Goal: Task Accomplishment & Management: Manage account settings

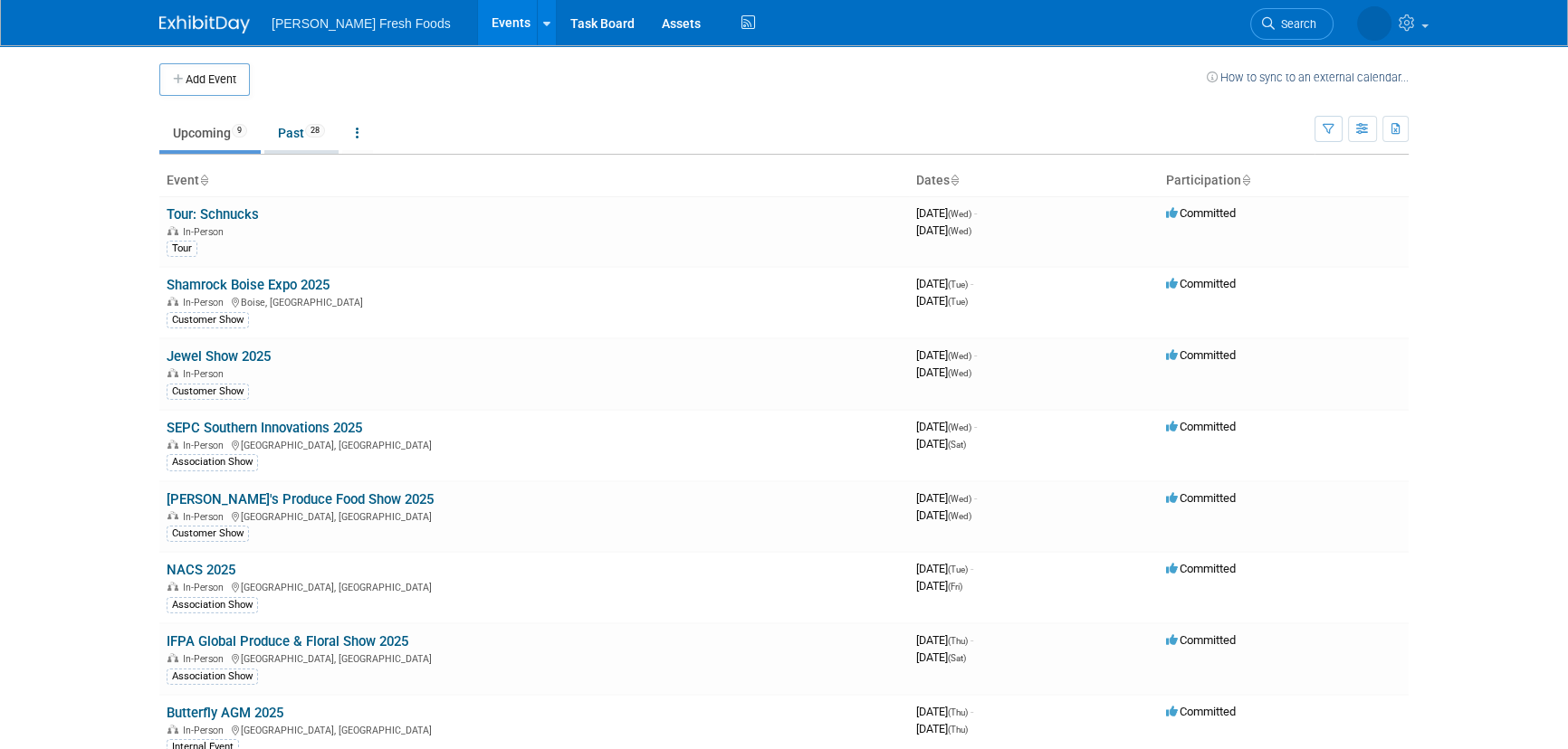
click at [292, 127] on link "Past 28" at bounding box center [301, 133] width 75 height 35
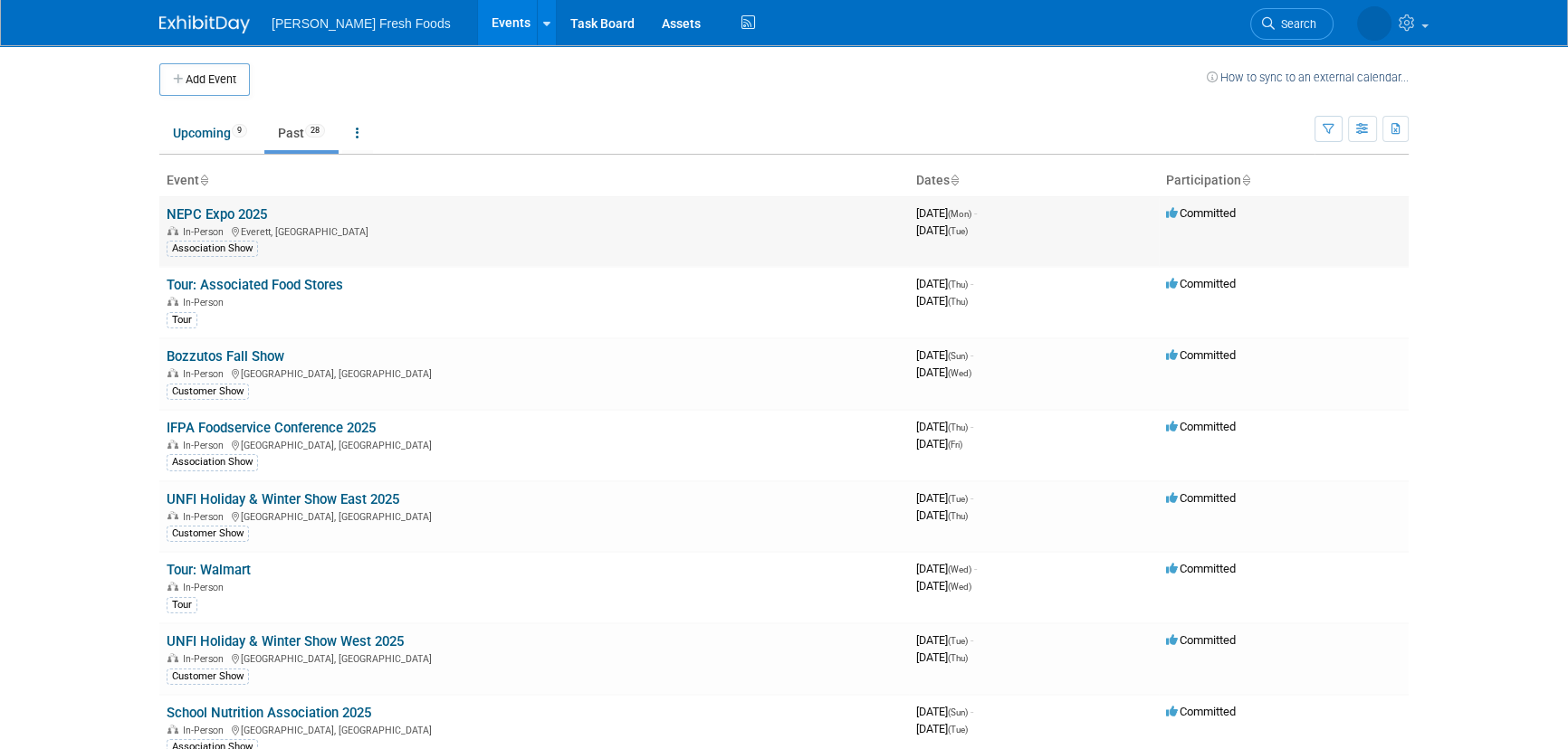
click at [212, 216] on link "NEPC Expo 2025" at bounding box center [217, 215] width 100 height 16
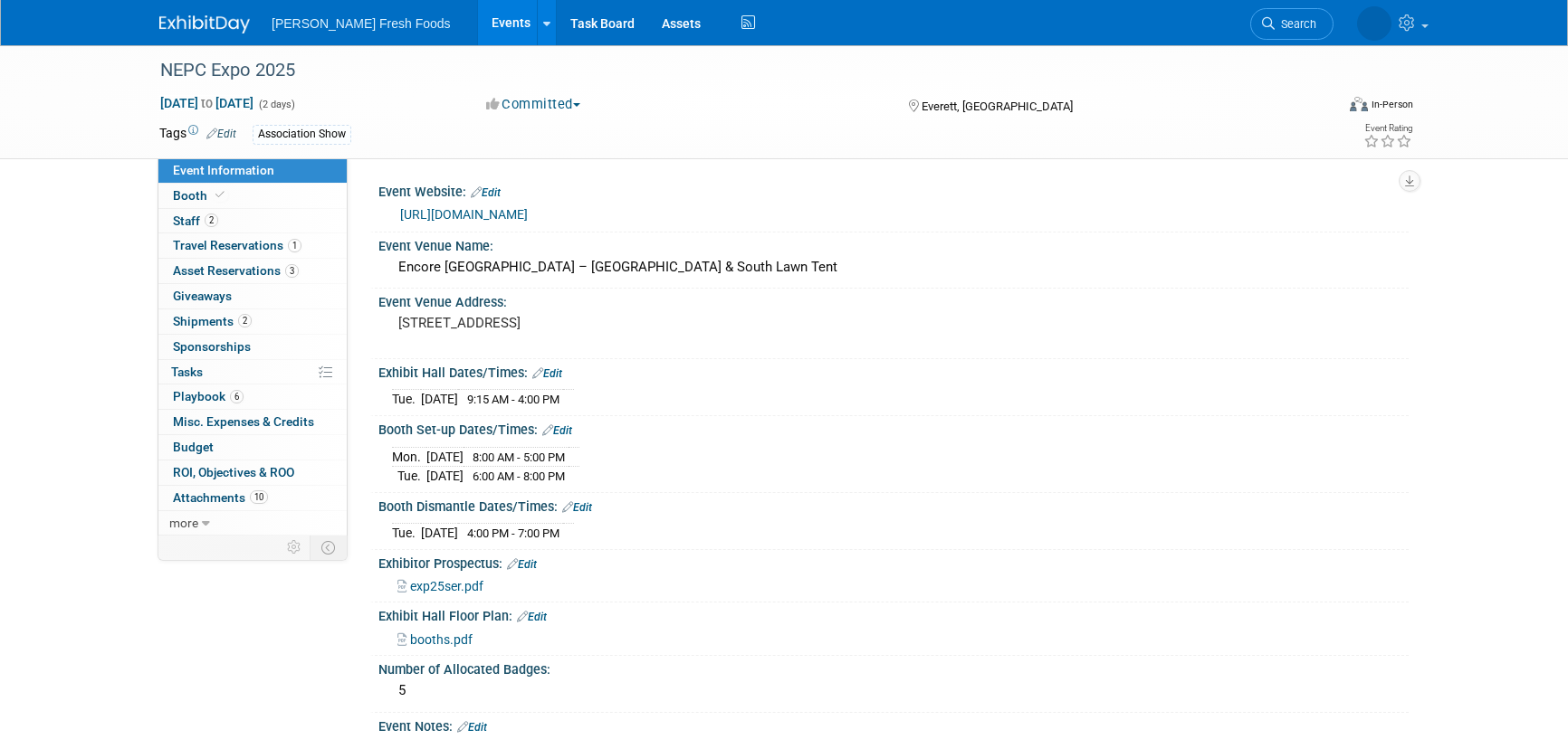
select select "Advanced Warehouse"
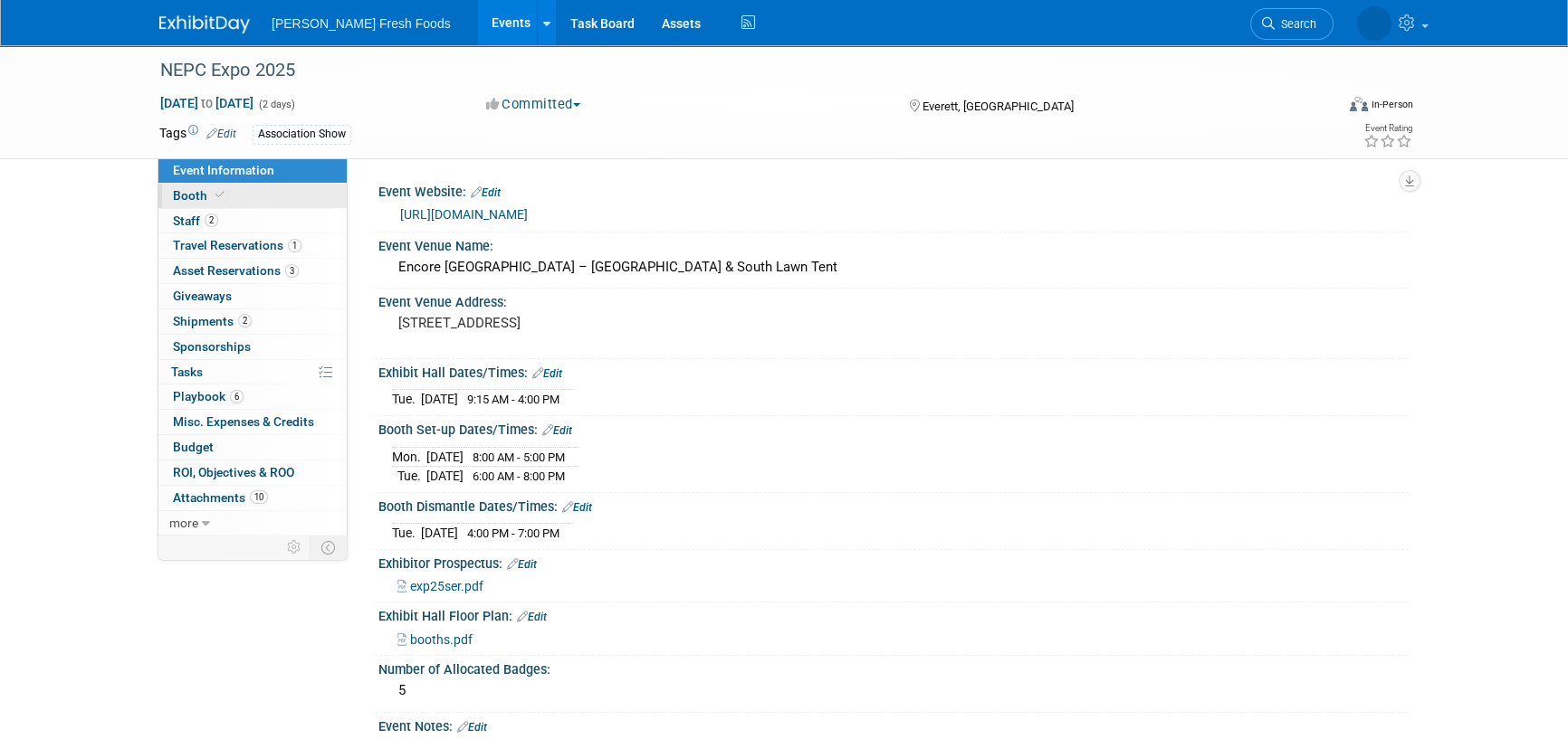
click at [226, 195] on link "Booth" at bounding box center [252, 196] width 188 height 25
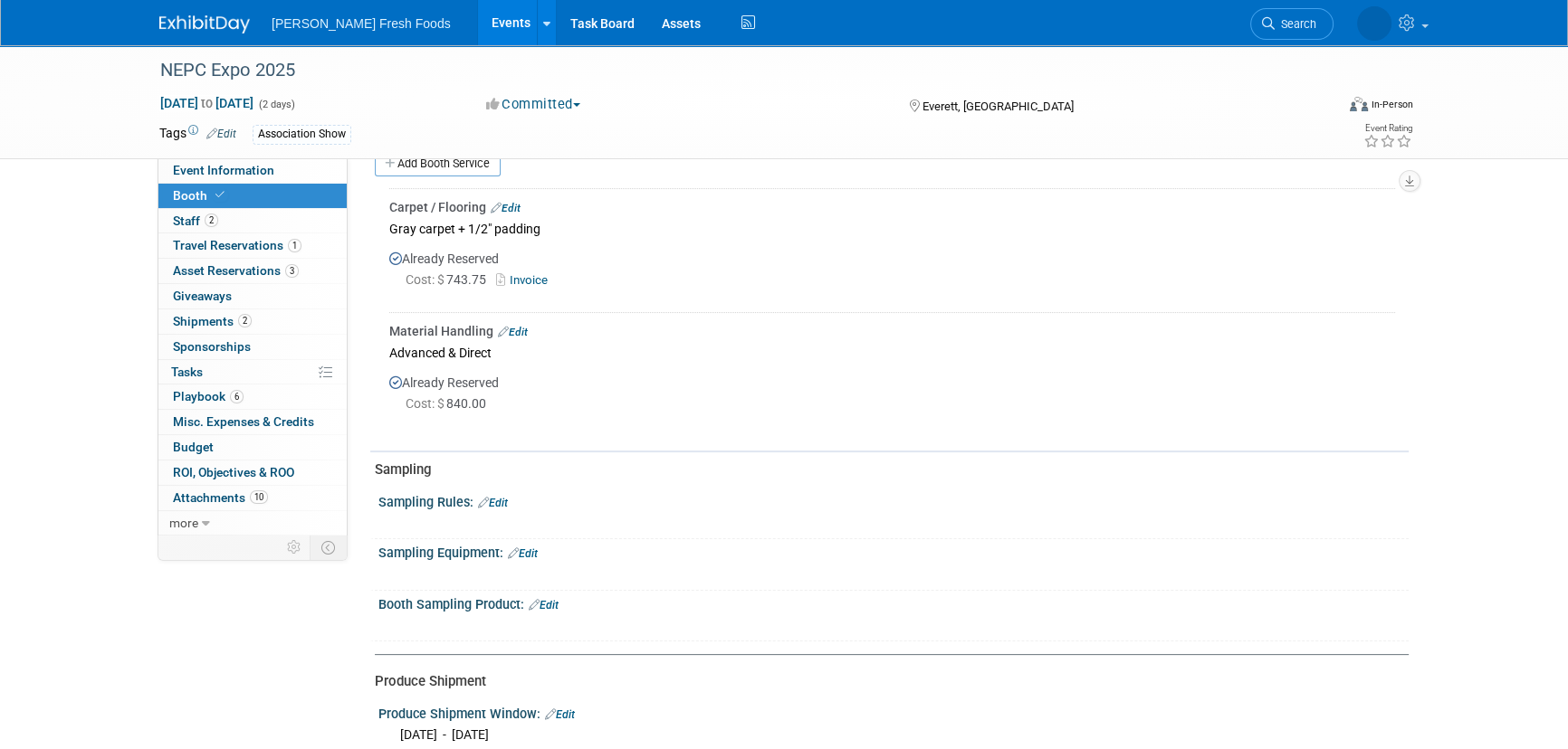
scroll to position [410, 0]
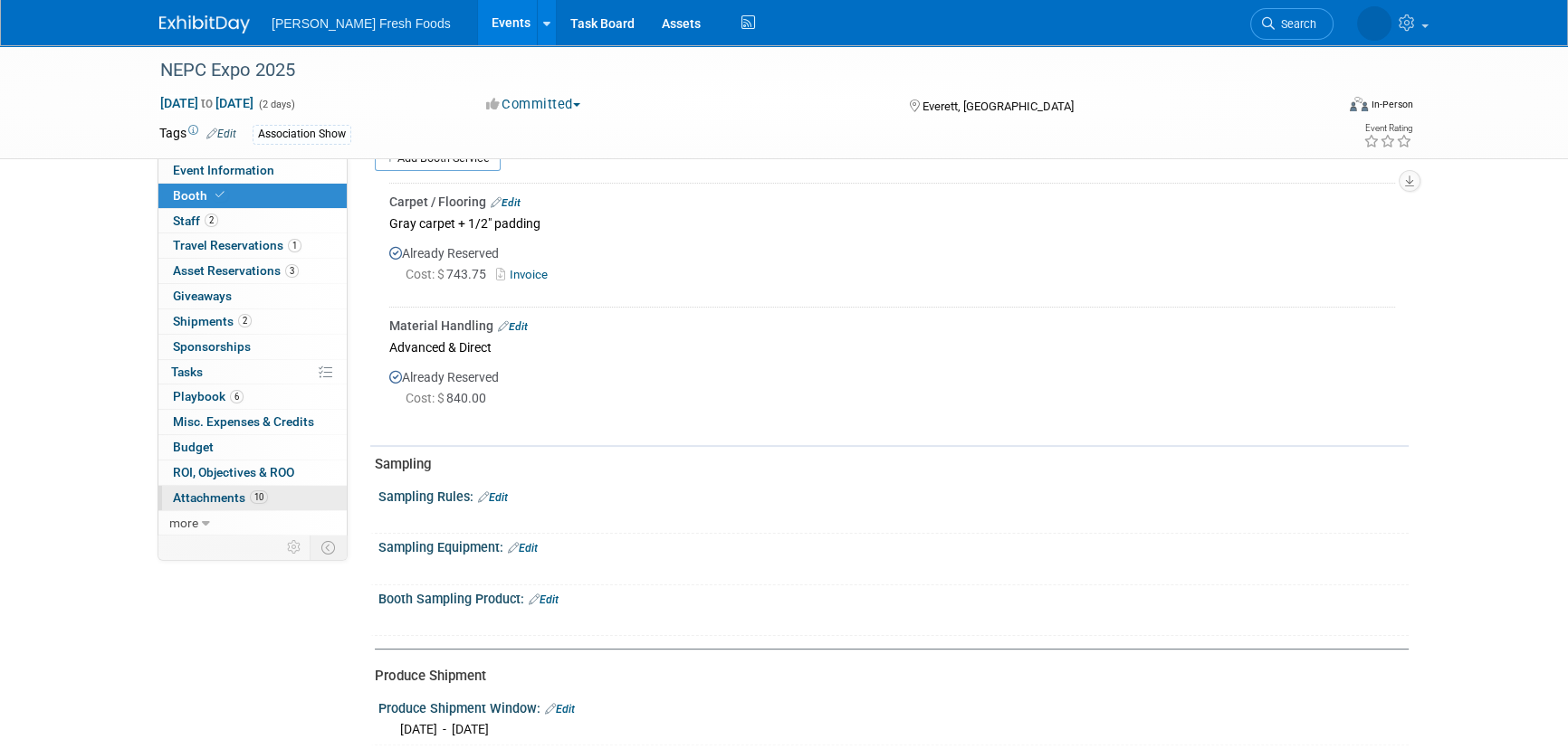
click at [259, 495] on span "10" at bounding box center [259, 497] width 18 height 14
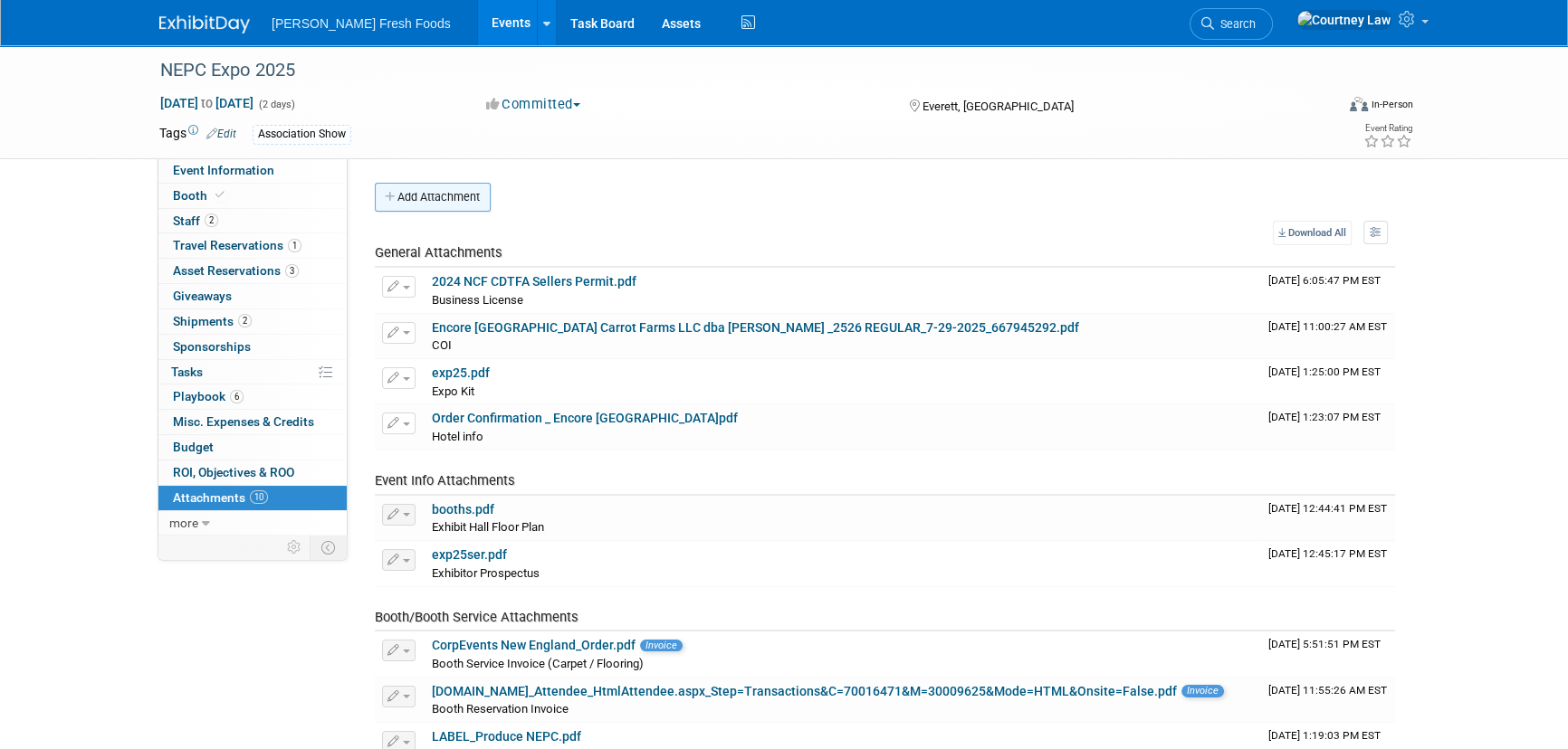
click at [429, 207] on button "Add Attachment" at bounding box center [433, 197] width 116 height 29
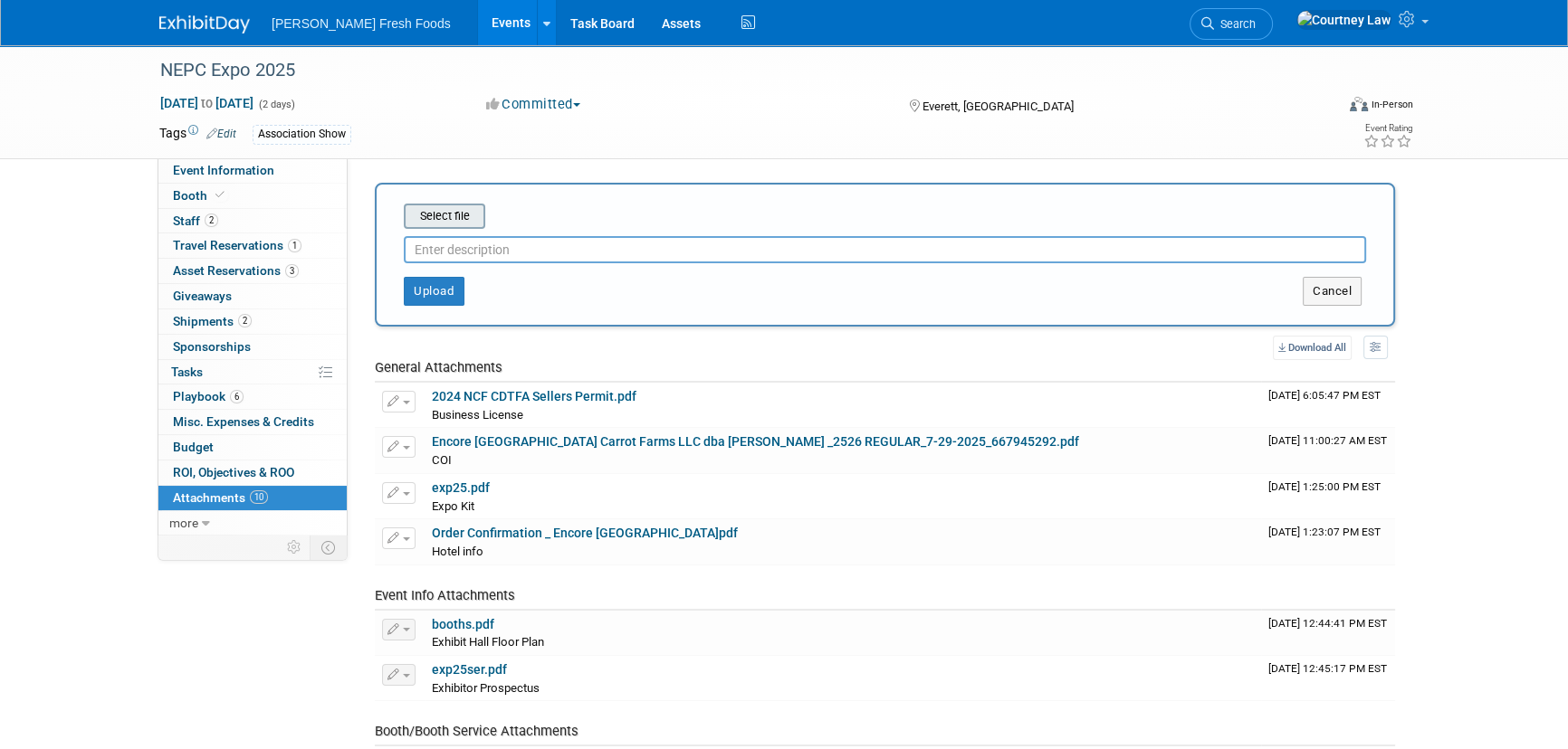
click at [457, 222] on input "file" at bounding box center [375, 217] width 216 height 22
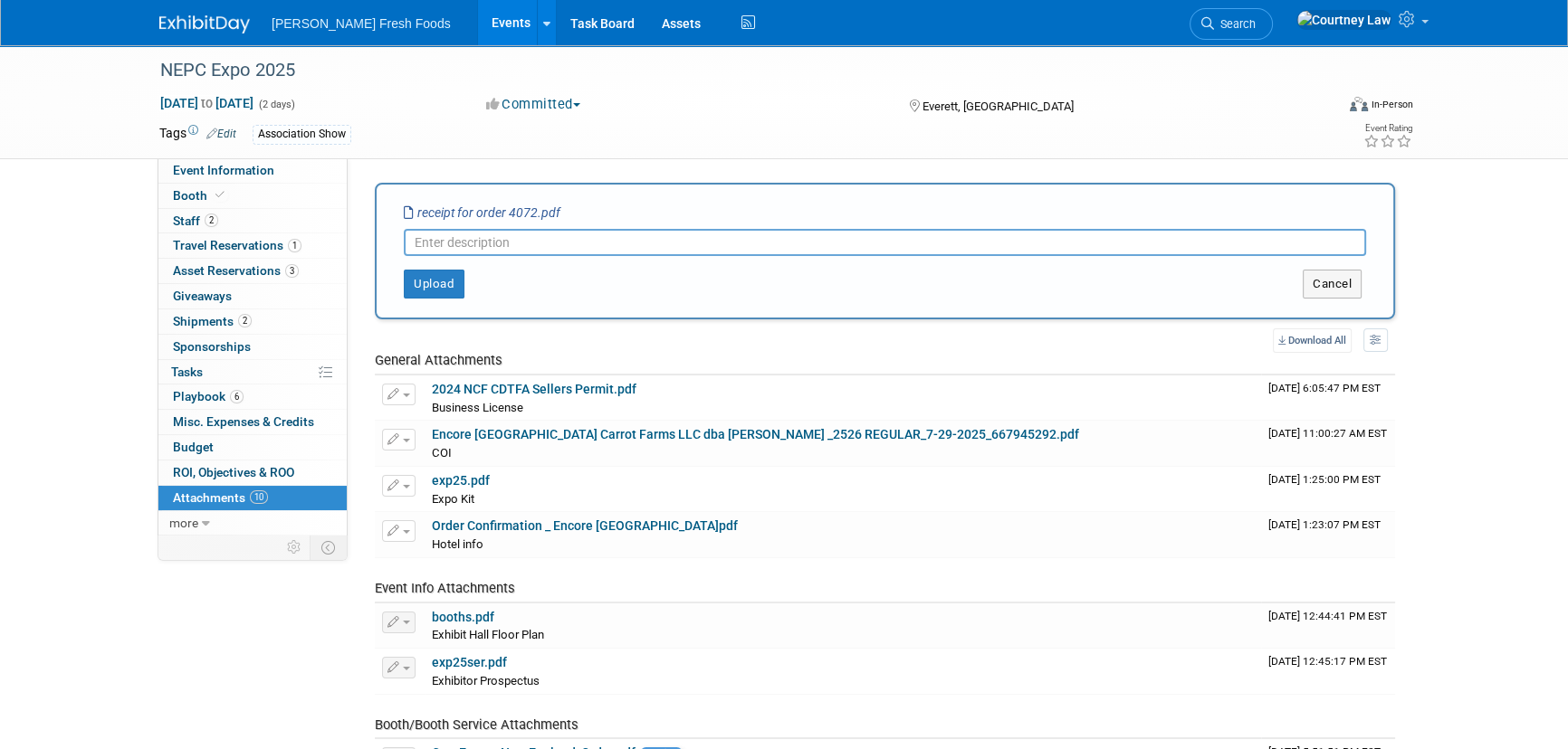
click at [505, 242] on input "text" at bounding box center [884, 242] width 962 height 27
type input "final receipt"
click at [453, 269] on button "Upload" at bounding box center [433, 284] width 61 height 29
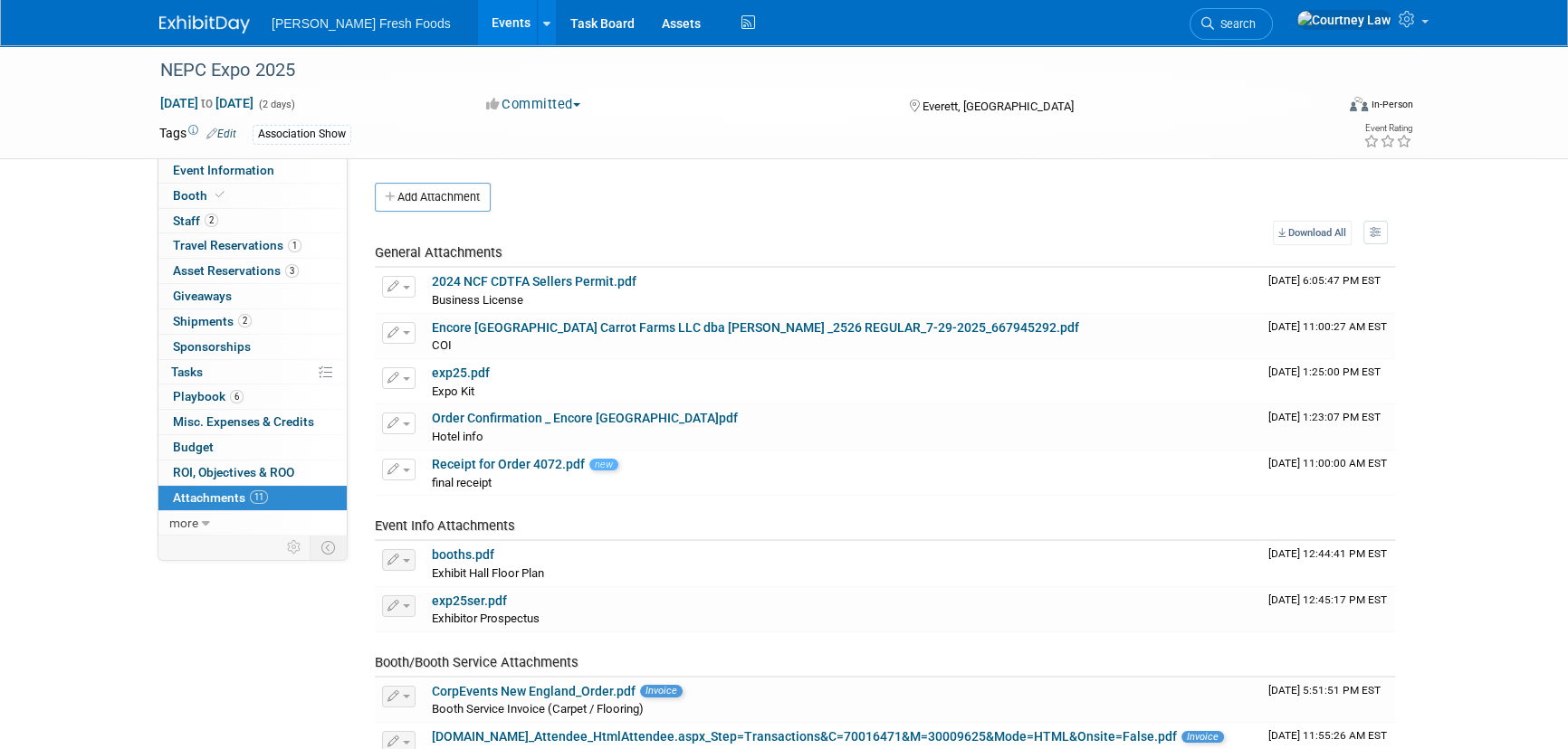
click at [214, 32] on img at bounding box center [204, 25] width 90 height 18
